Goal: Task Accomplishment & Management: Use online tool/utility

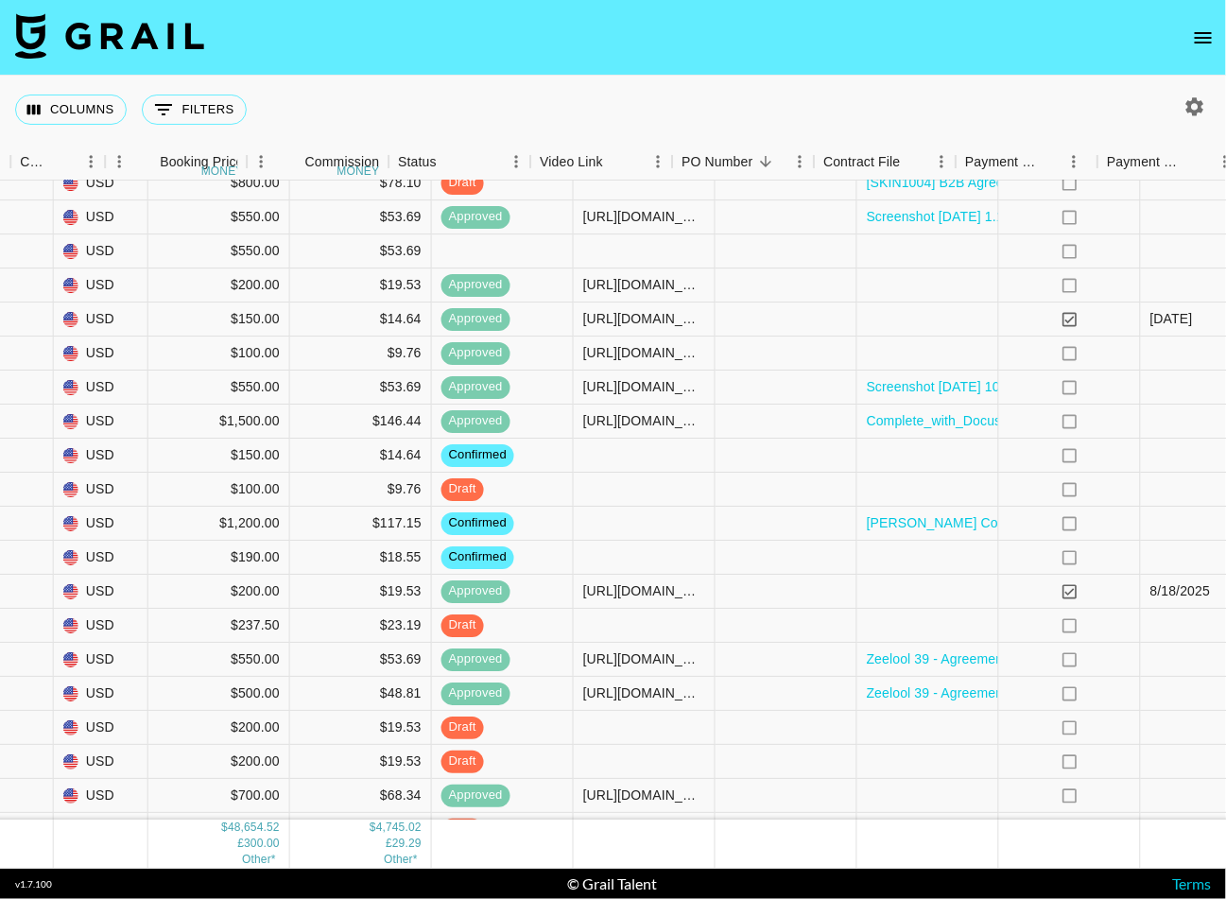
scroll to position [2015, 694]
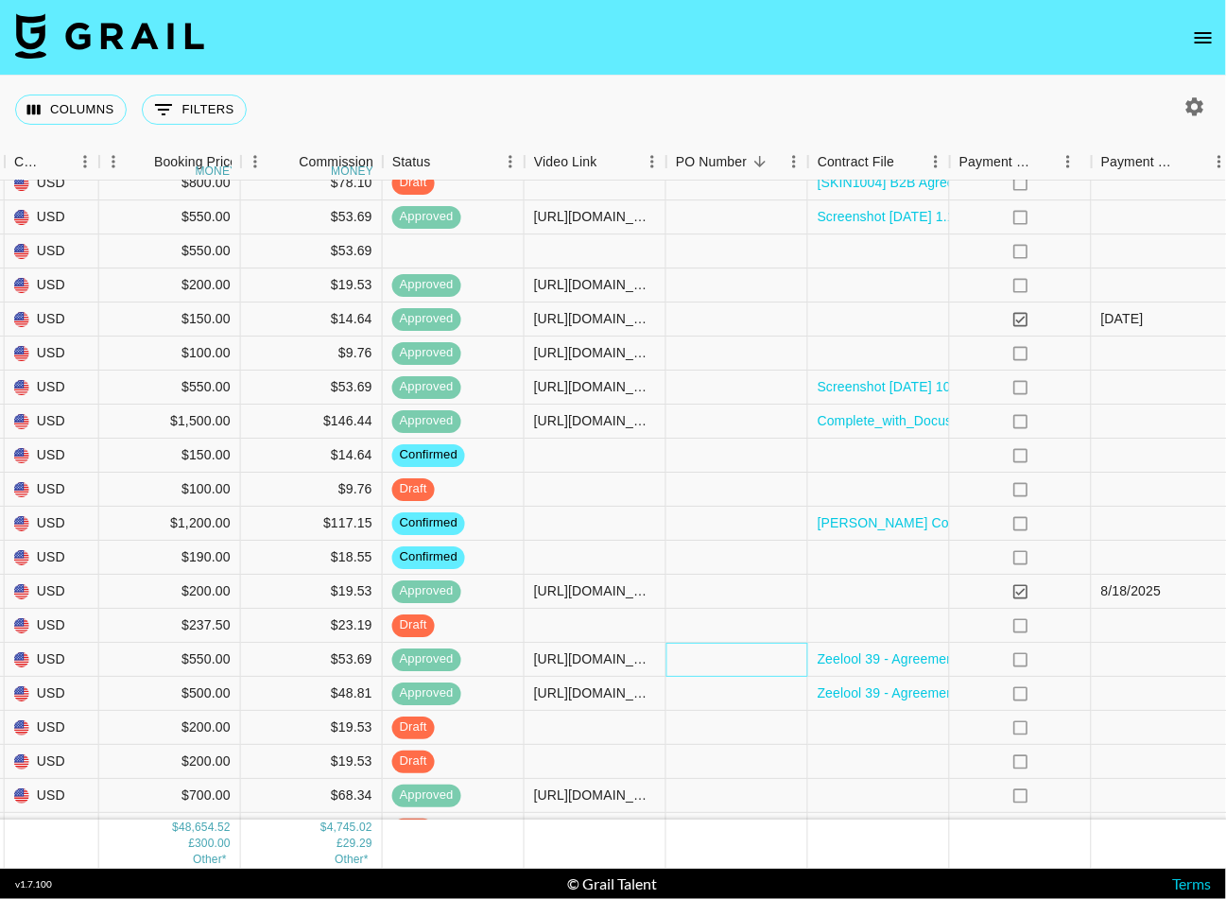
click at [769, 643] on div at bounding box center [737, 660] width 142 height 34
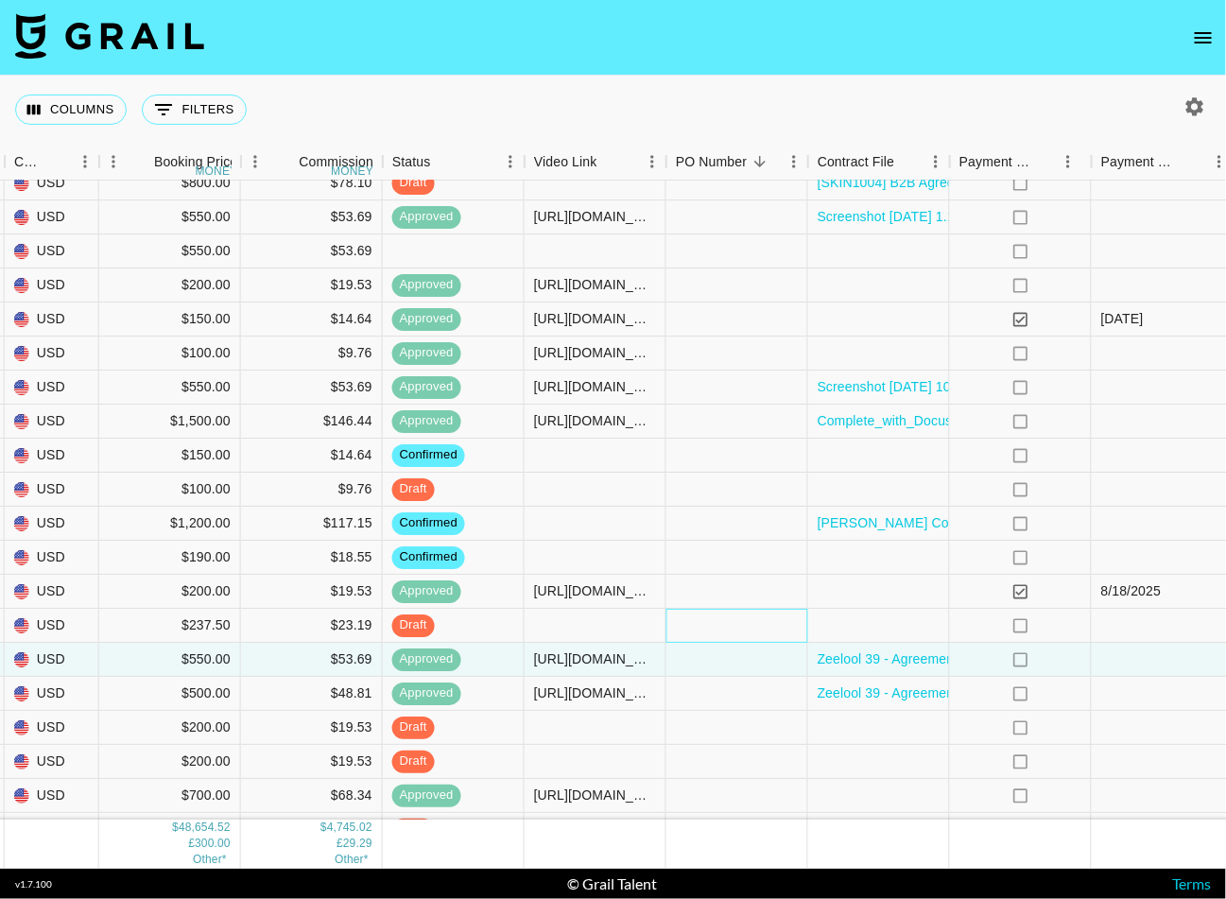
click at [755, 624] on div at bounding box center [737, 626] width 142 height 34
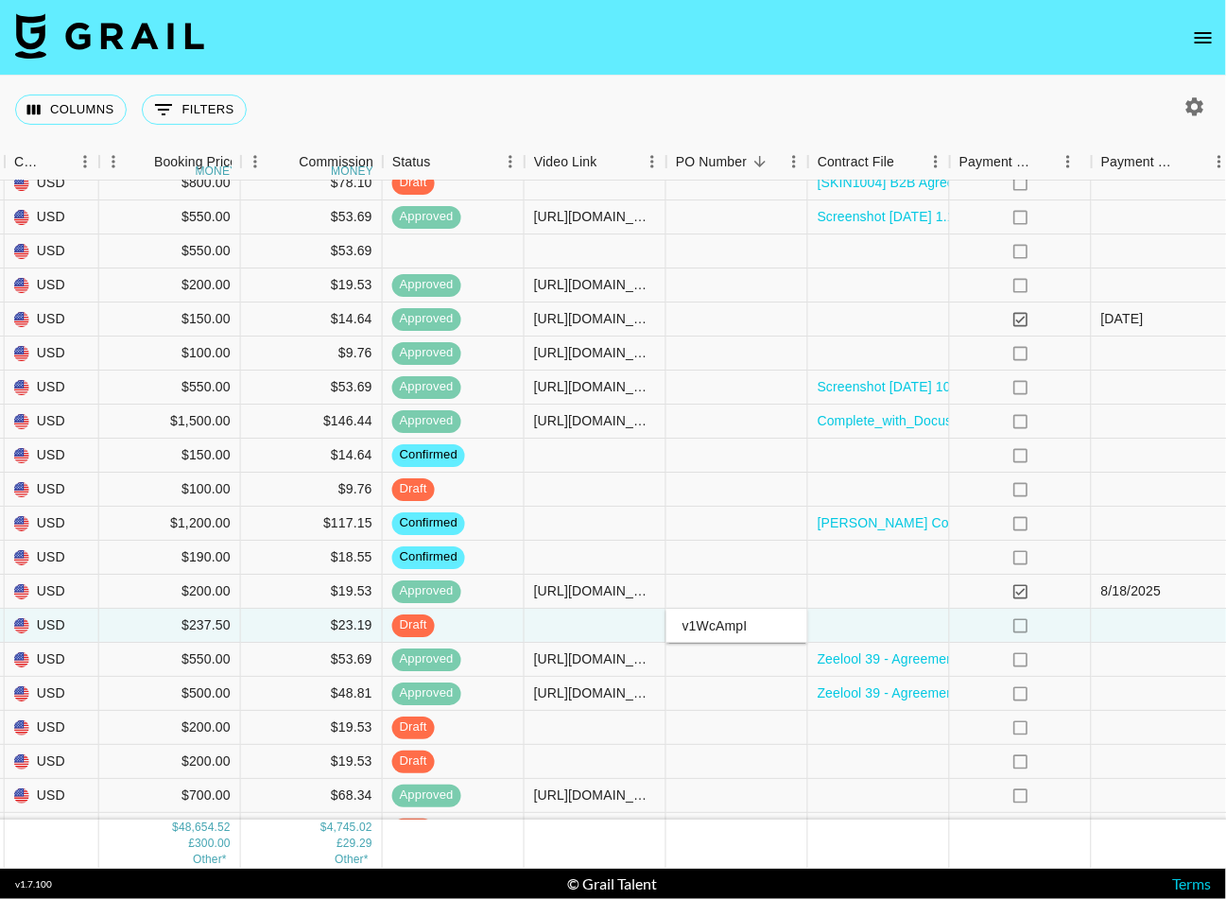
click at [686, 622] on input "v1WcAmpI" at bounding box center [736, 624] width 139 height 15
type input "1WcAmpI"
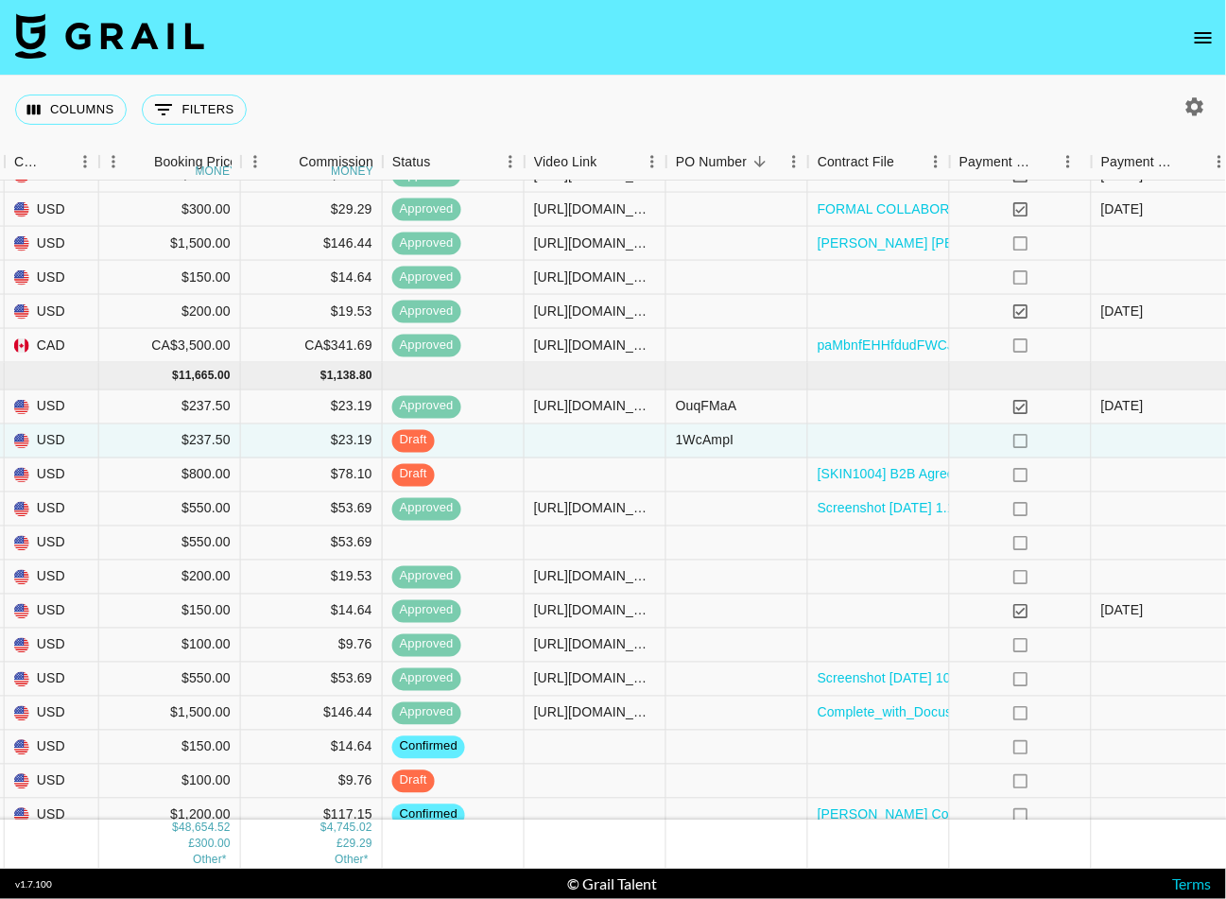
scroll to position [1757, 694]
click at [570, 436] on div at bounding box center [595, 441] width 142 height 34
click at [591, 439] on div at bounding box center [595, 441] width 142 height 34
type input "[URL][DOMAIN_NAME]"
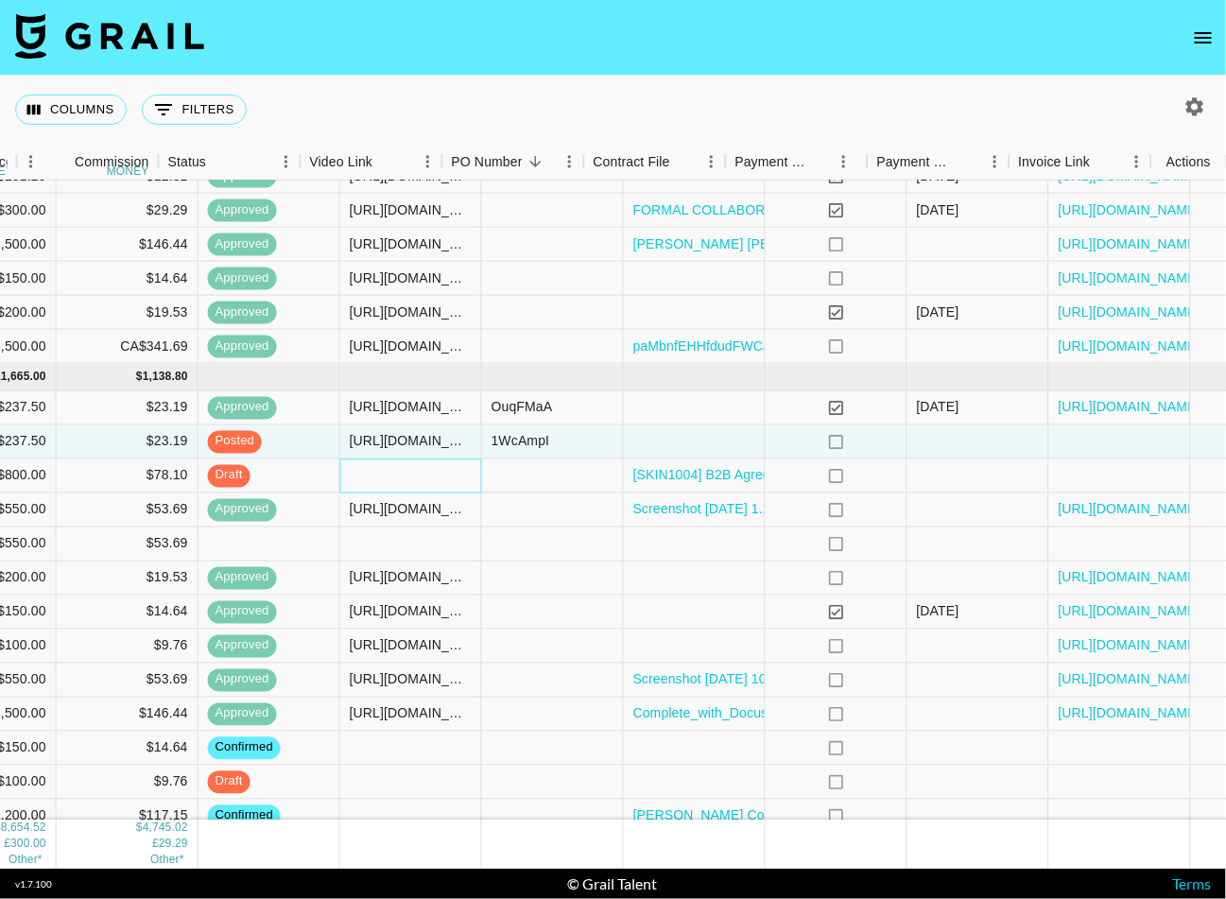
scroll to position [1757, 918]
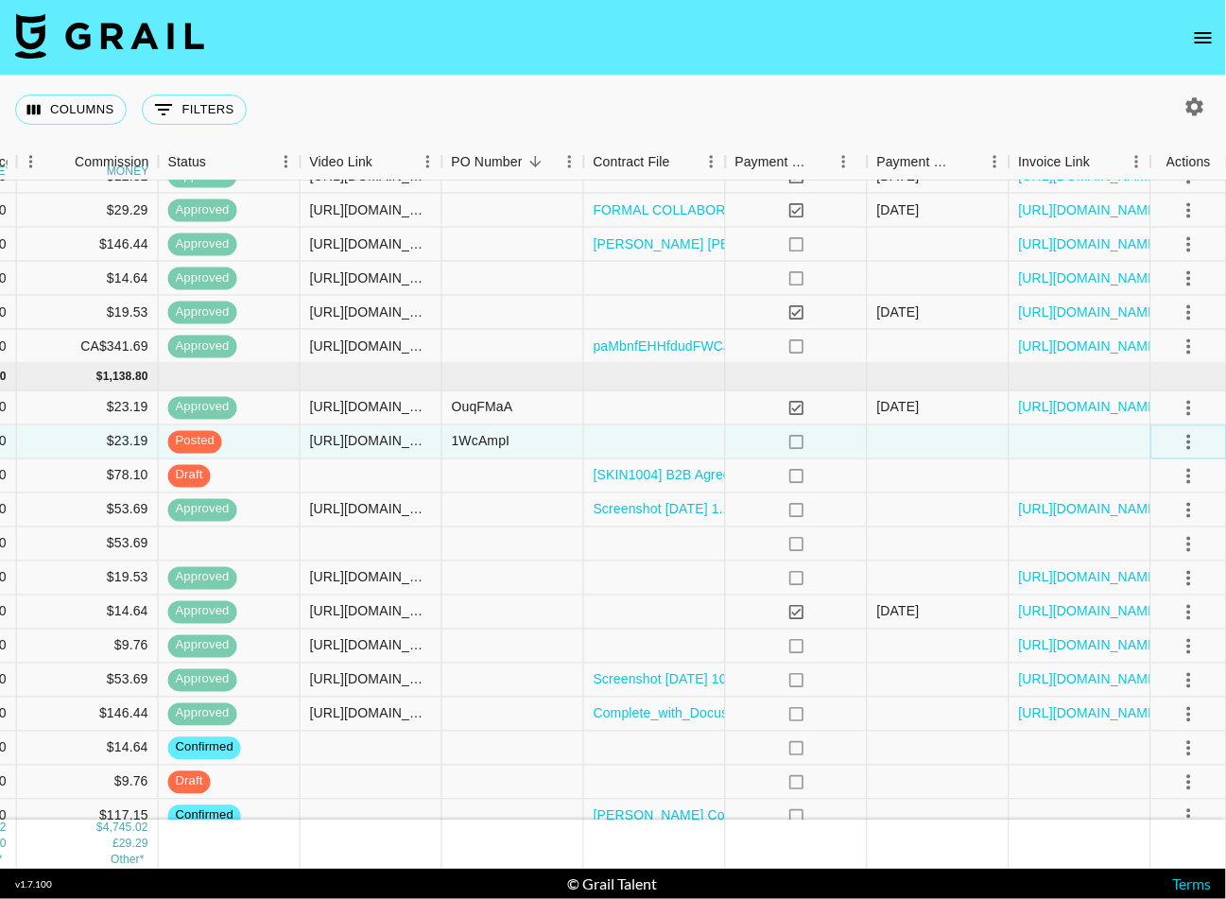
click at [1187, 444] on icon "select merge strategy" at bounding box center [1188, 441] width 23 height 23
click at [1174, 623] on div "Approve" at bounding box center [1148, 618] width 58 height 23
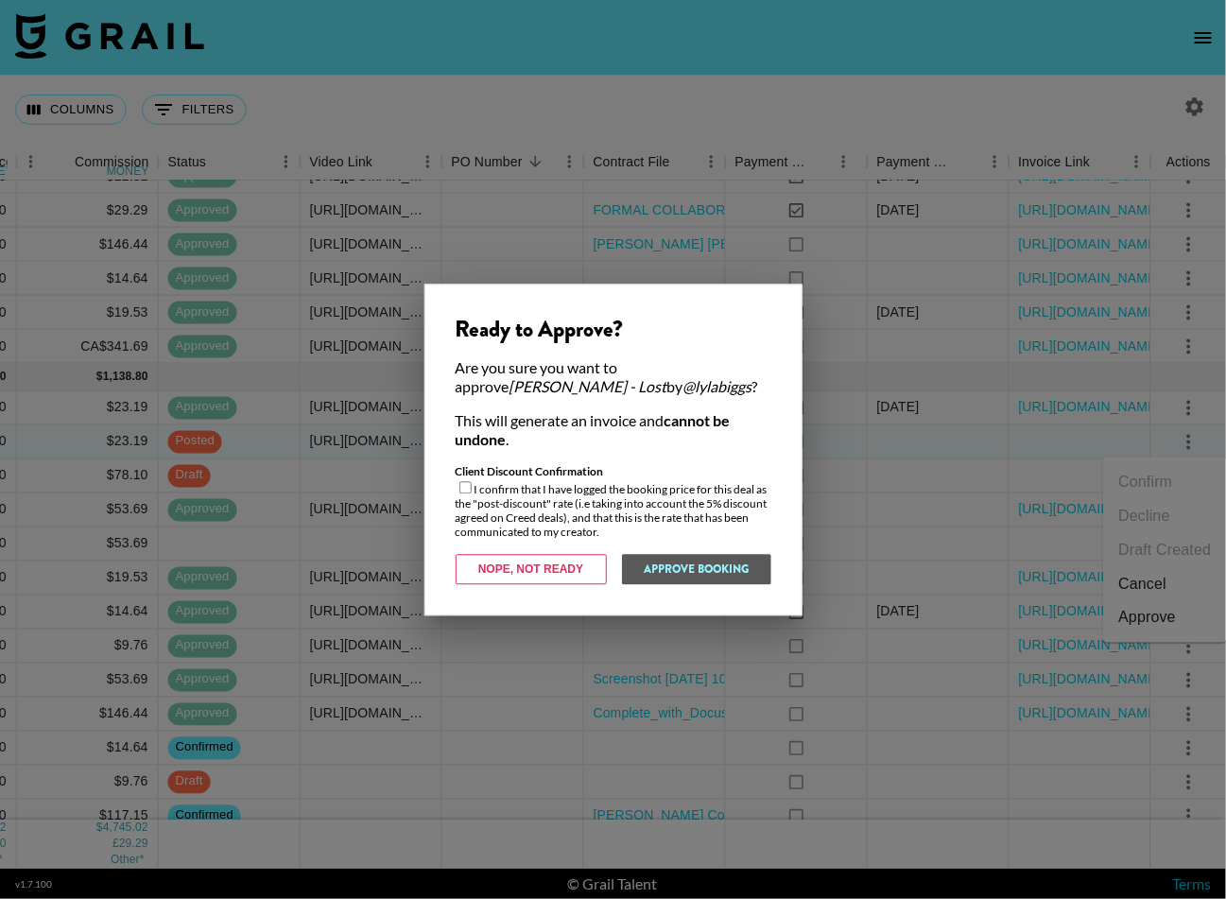
click at [457, 493] on div "Client Discount Confirmation I confirm that I have logged the booking price for…" at bounding box center [613, 501] width 316 height 75
click at [467, 495] on div "Client Discount Confirmation I confirm that I have logged the booking price for…" at bounding box center [613, 501] width 316 height 75
click at [468, 491] on input "checkbox" at bounding box center [465, 487] width 12 height 12
checkbox input "true"
click at [677, 575] on button "Approve Booking" at bounding box center [696, 569] width 150 height 30
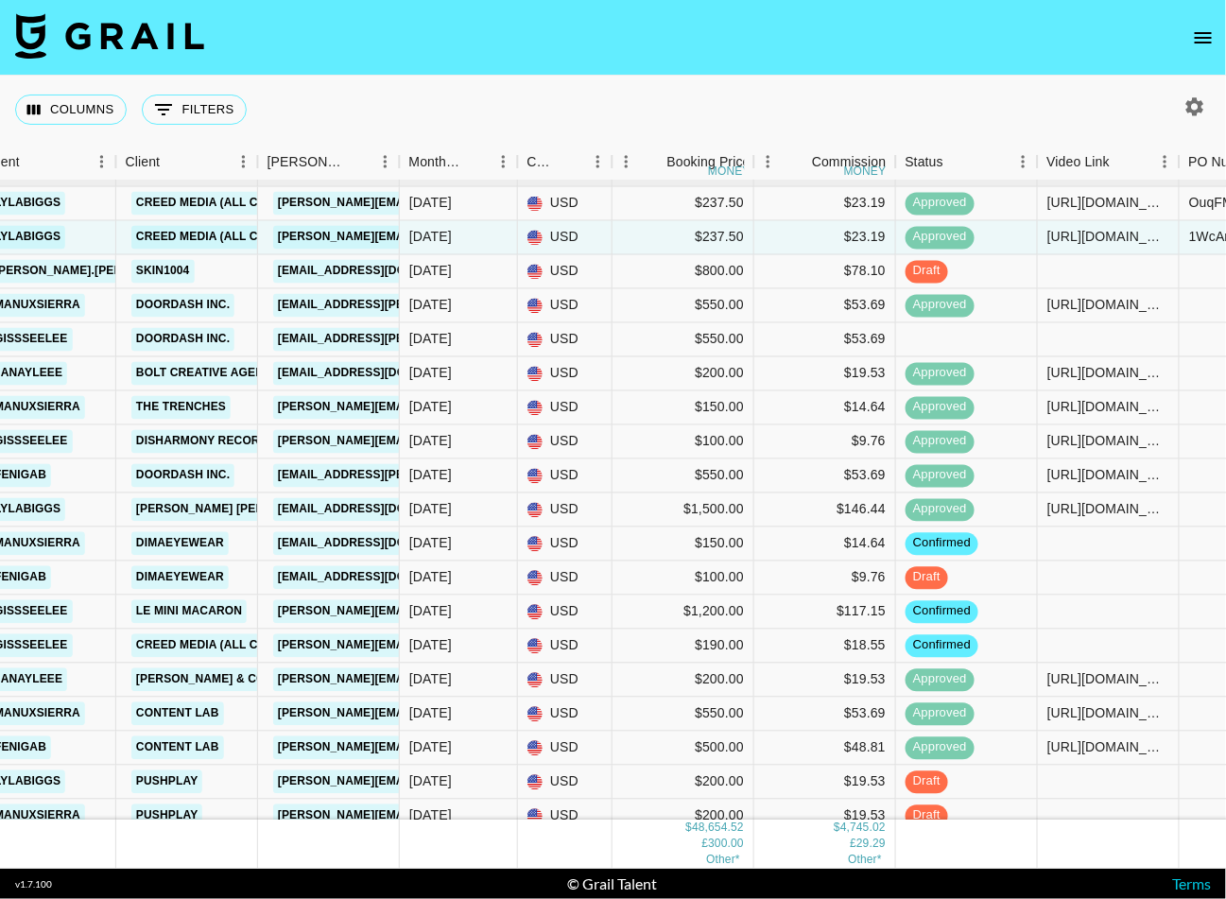
scroll to position [1980, 181]
